Goal: Information Seeking & Learning: Learn about a topic

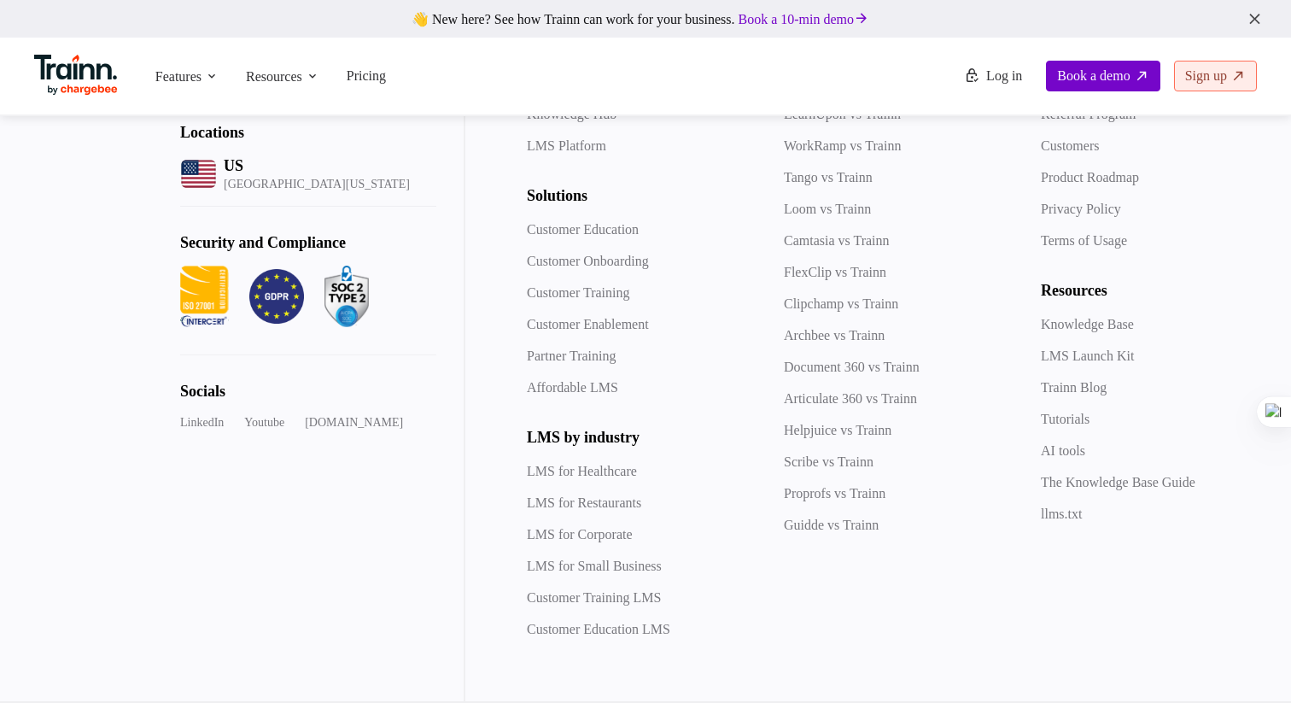
scroll to position [4929, 0]
click at [1076, 426] on link "Tutorials" at bounding box center [1065, 418] width 49 height 15
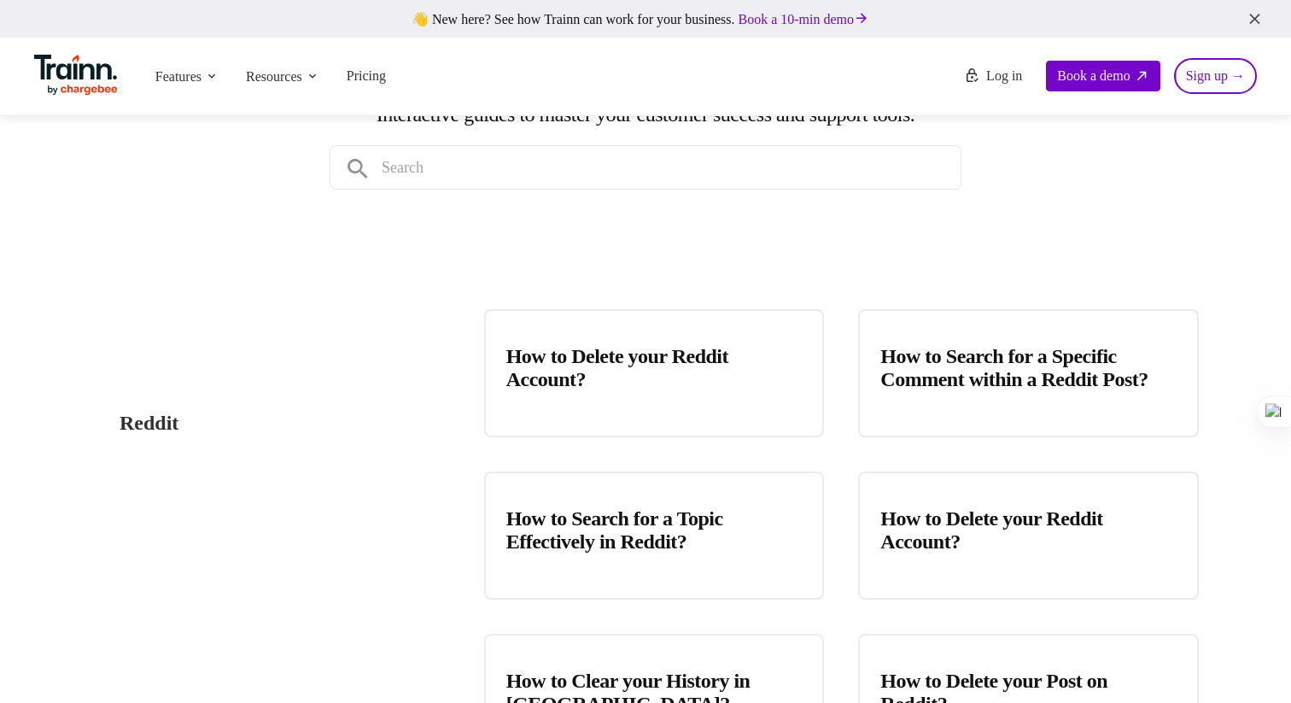
scroll to position [225, 0]
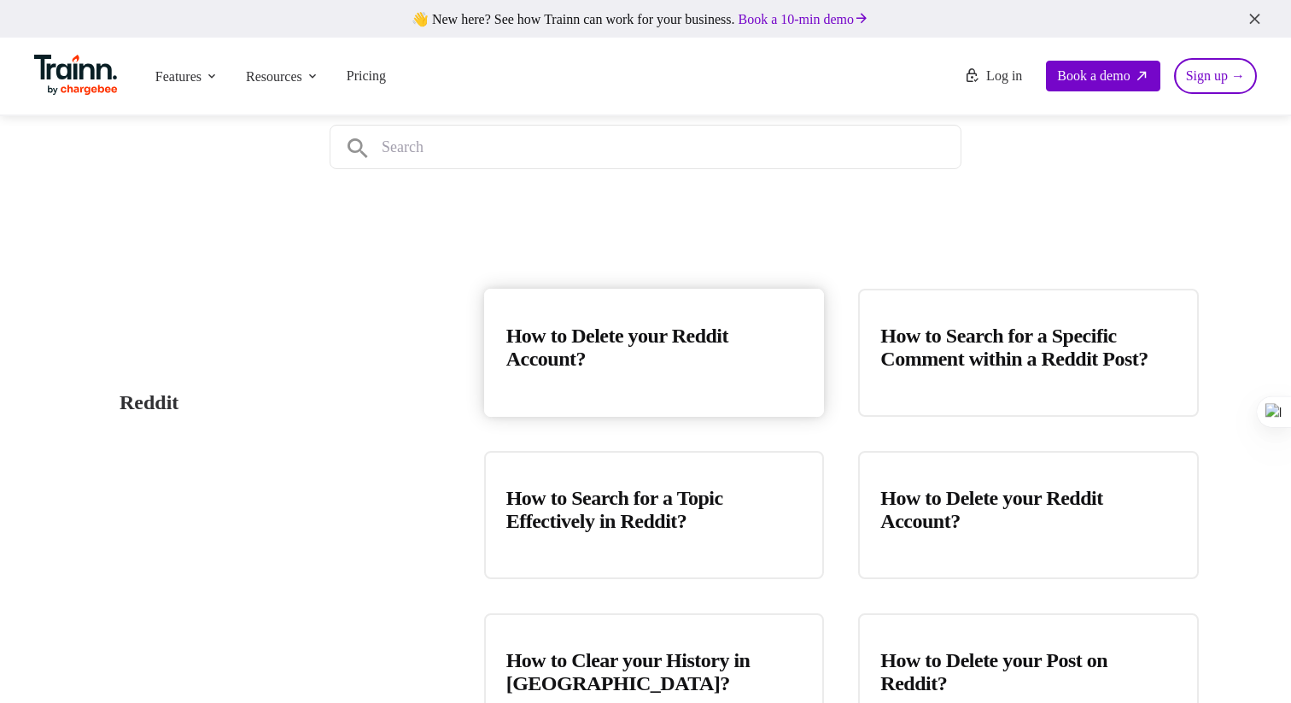
click at [621, 347] on h3 "How to Delete your Reddit Account?" at bounding box center [654, 347] width 296 height 46
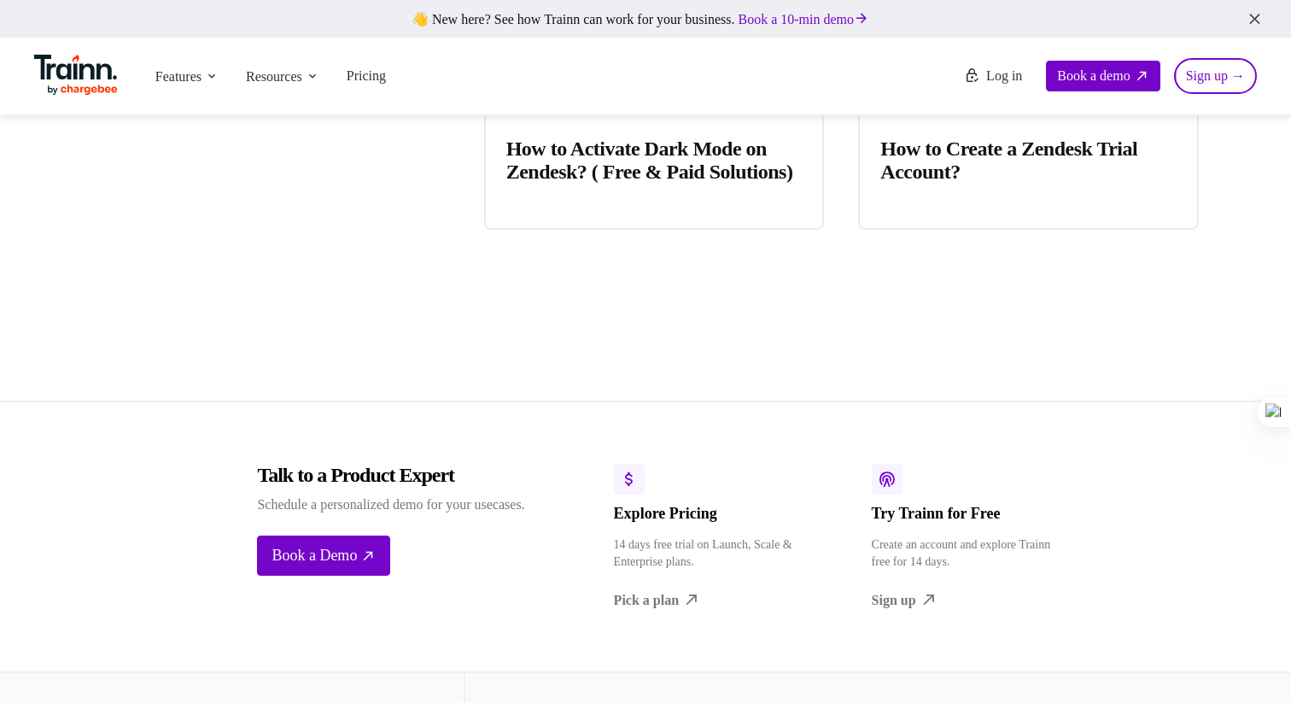
scroll to position [19748, 0]
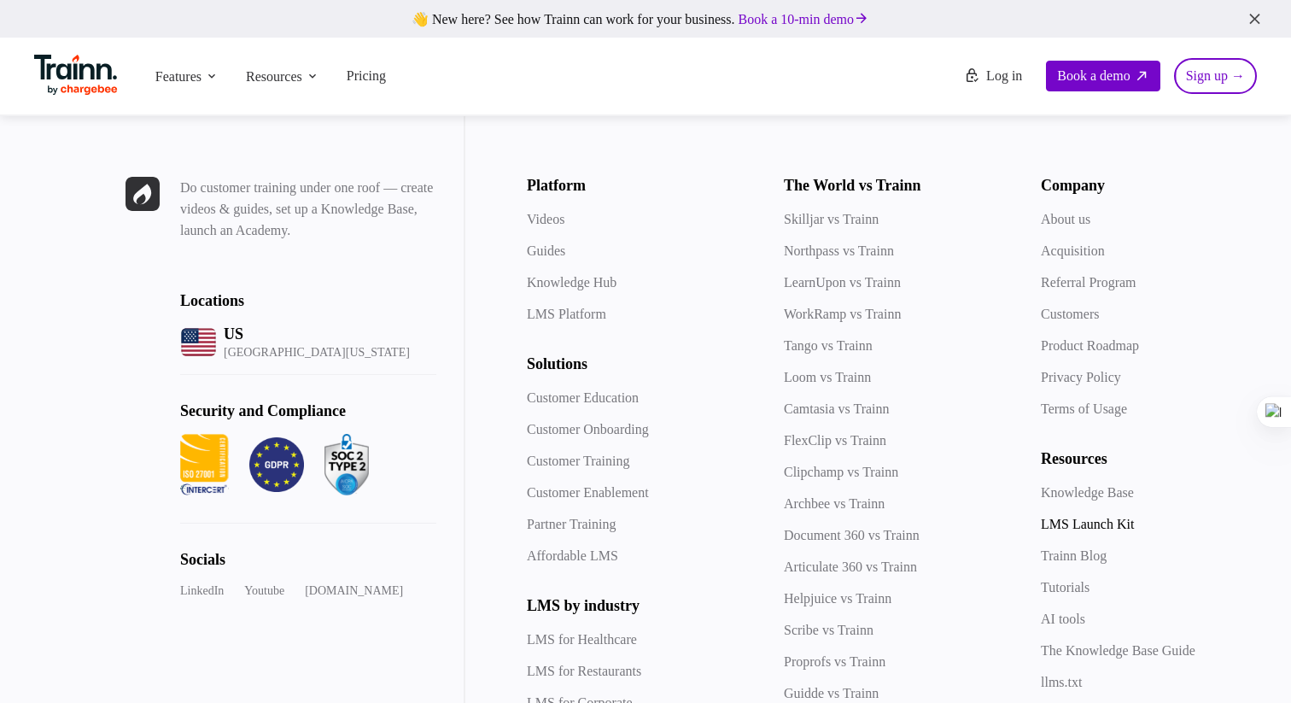
click at [1070, 516] on link "LMS Launch Kit" at bounding box center [1087, 523] width 93 height 15
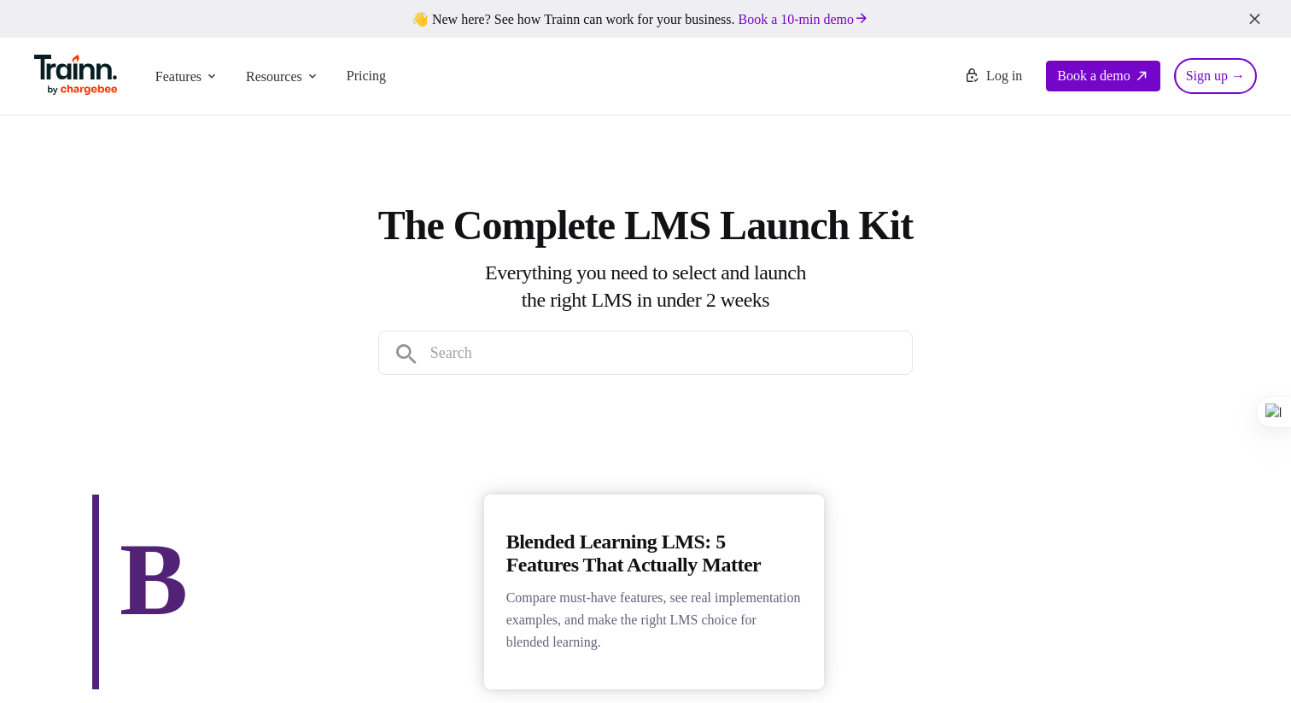
click at [660, 568] on h3 "Blended Learning LMS: 5 Features That Actually Matter" at bounding box center [654, 553] width 296 height 46
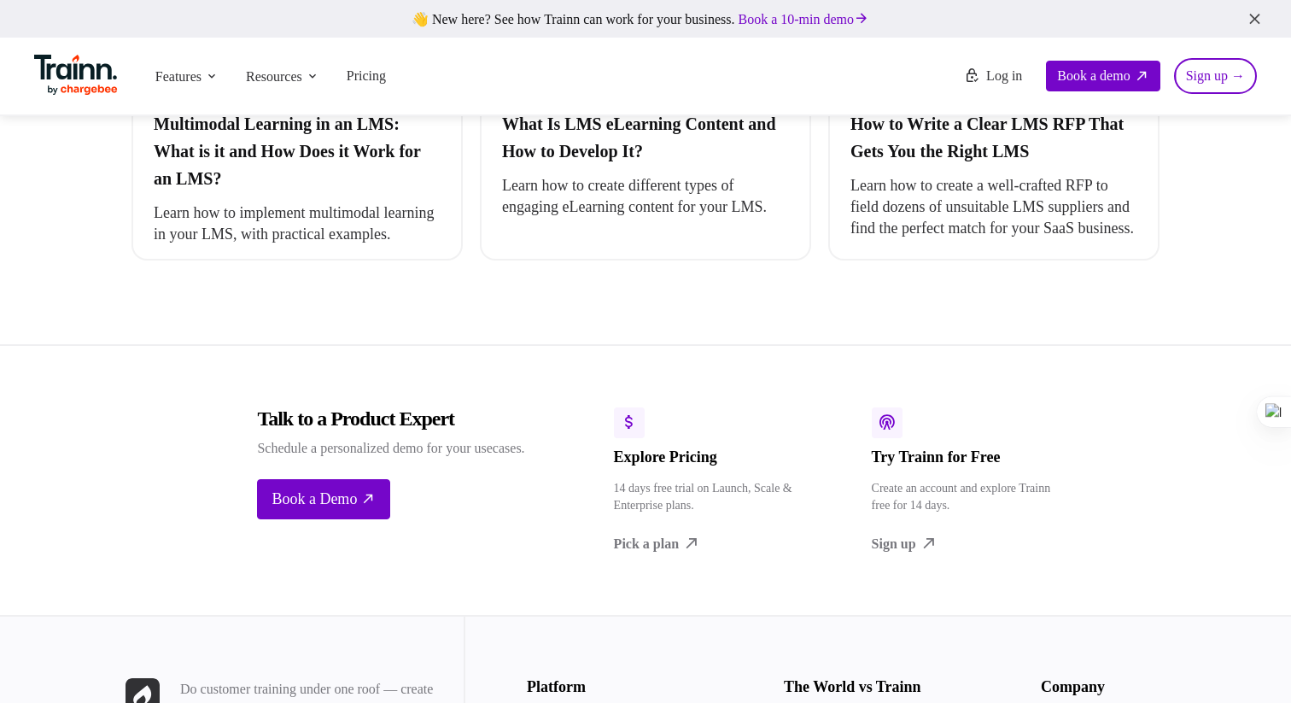
scroll to position [3937, 0]
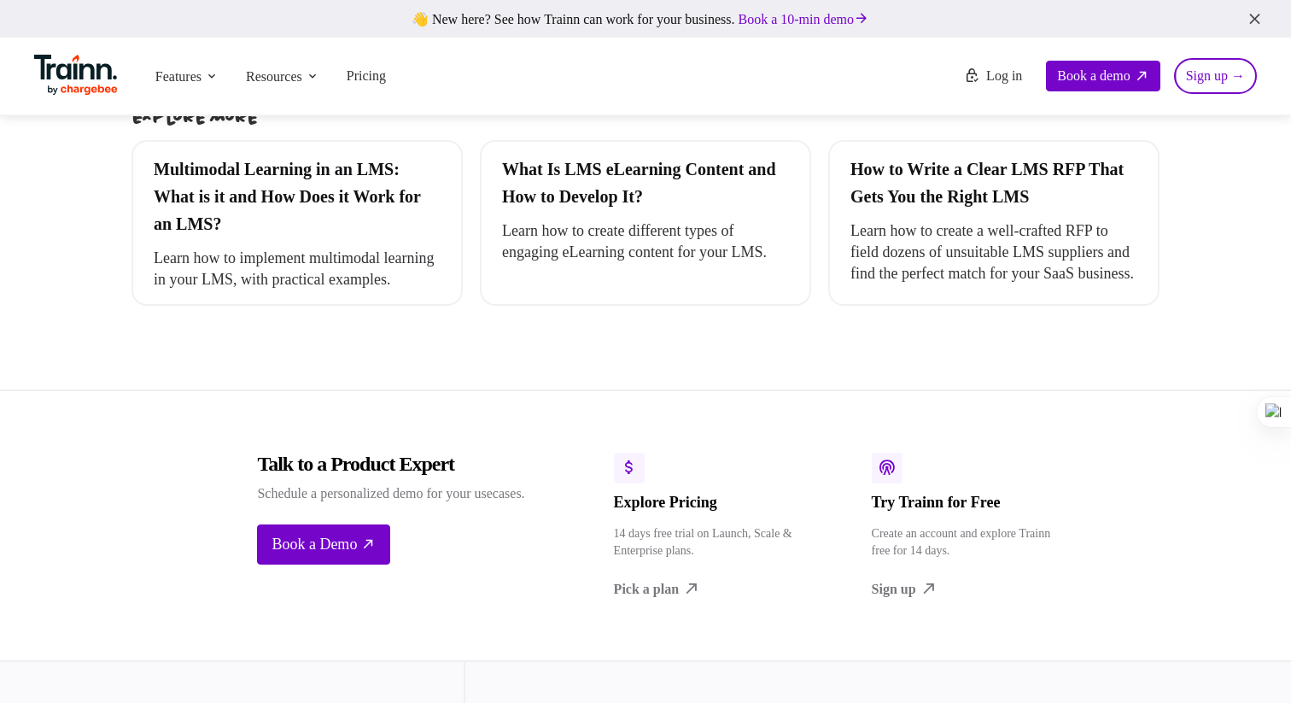
click at [330, 304] on link "Multimodal Learning in an LMS: What is it and How Does it Work for an LMS? Lear…" at bounding box center [297, 223] width 328 height 162
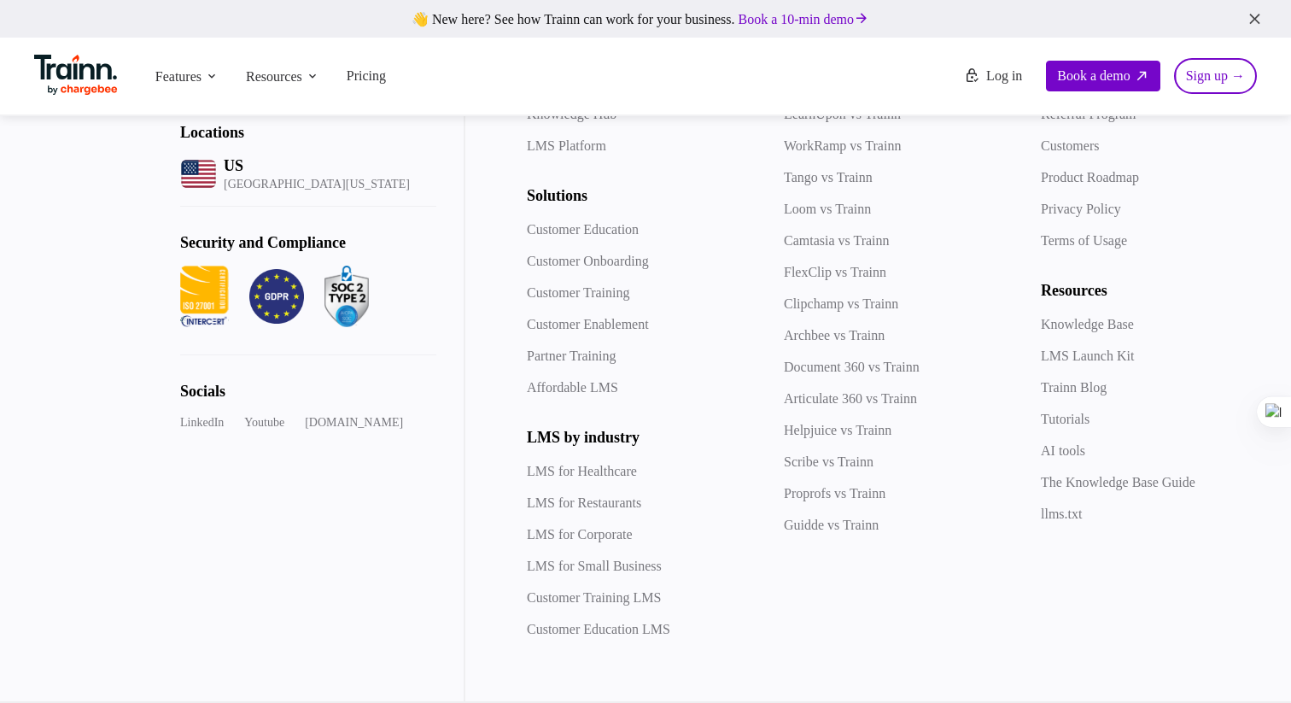
scroll to position [5677, 0]
click at [1057, 423] on link "Tutorials" at bounding box center [1065, 418] width 49 height 15
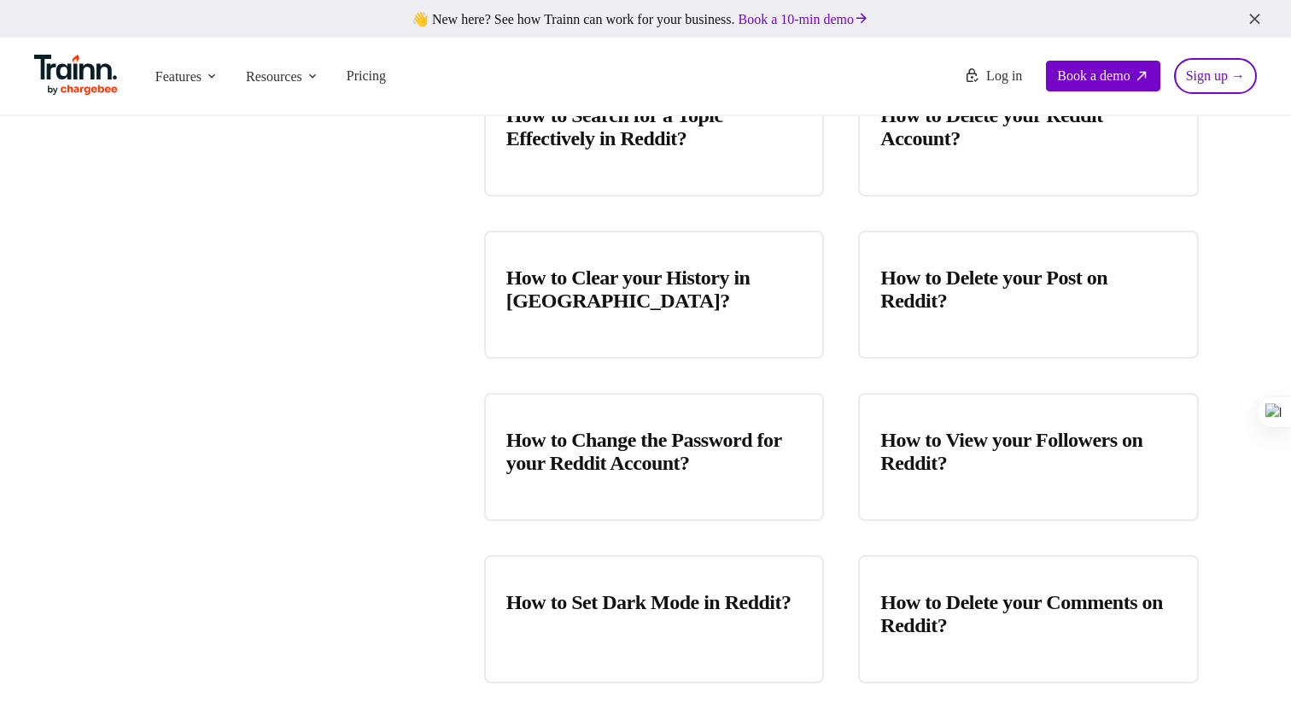
scroll to position [814, 0]
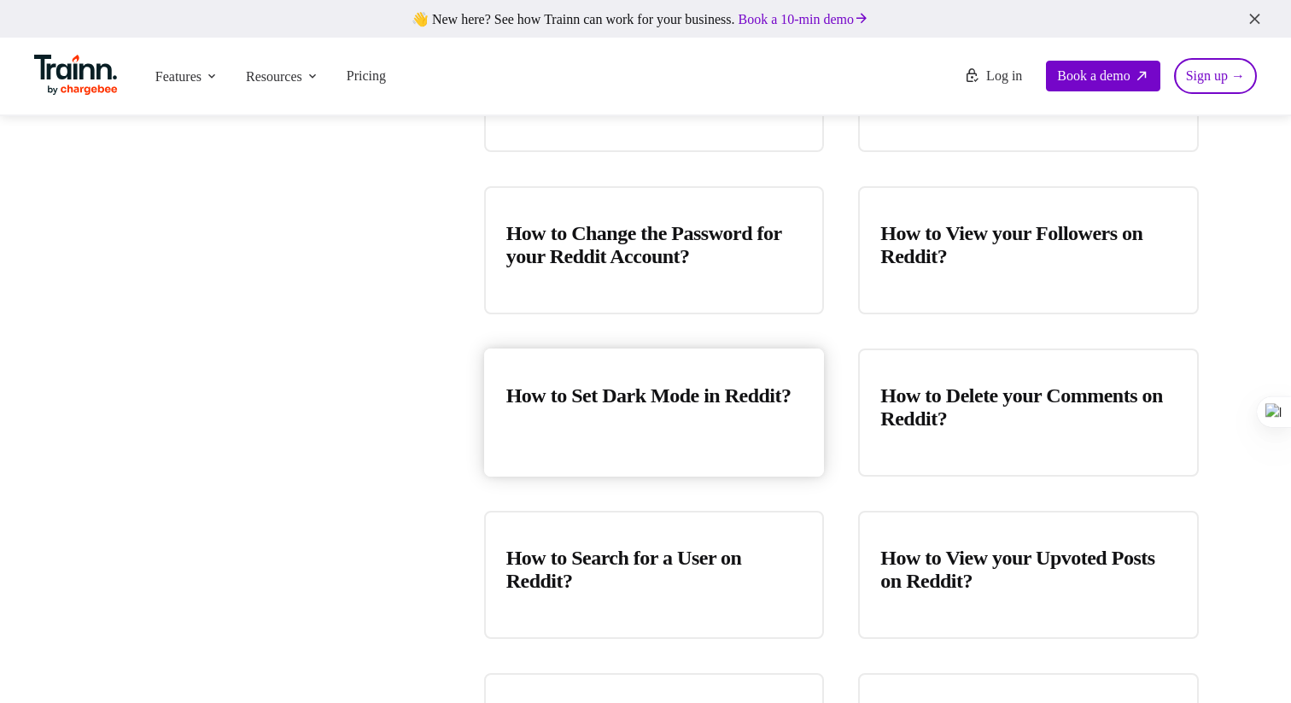
click at [615, 387] on h3 "How to Set Dark Mode in Reddit?" at bounding box center [654, 395] width 296 height 23
